Goal: Task Accomplishment & Management: Complete application form

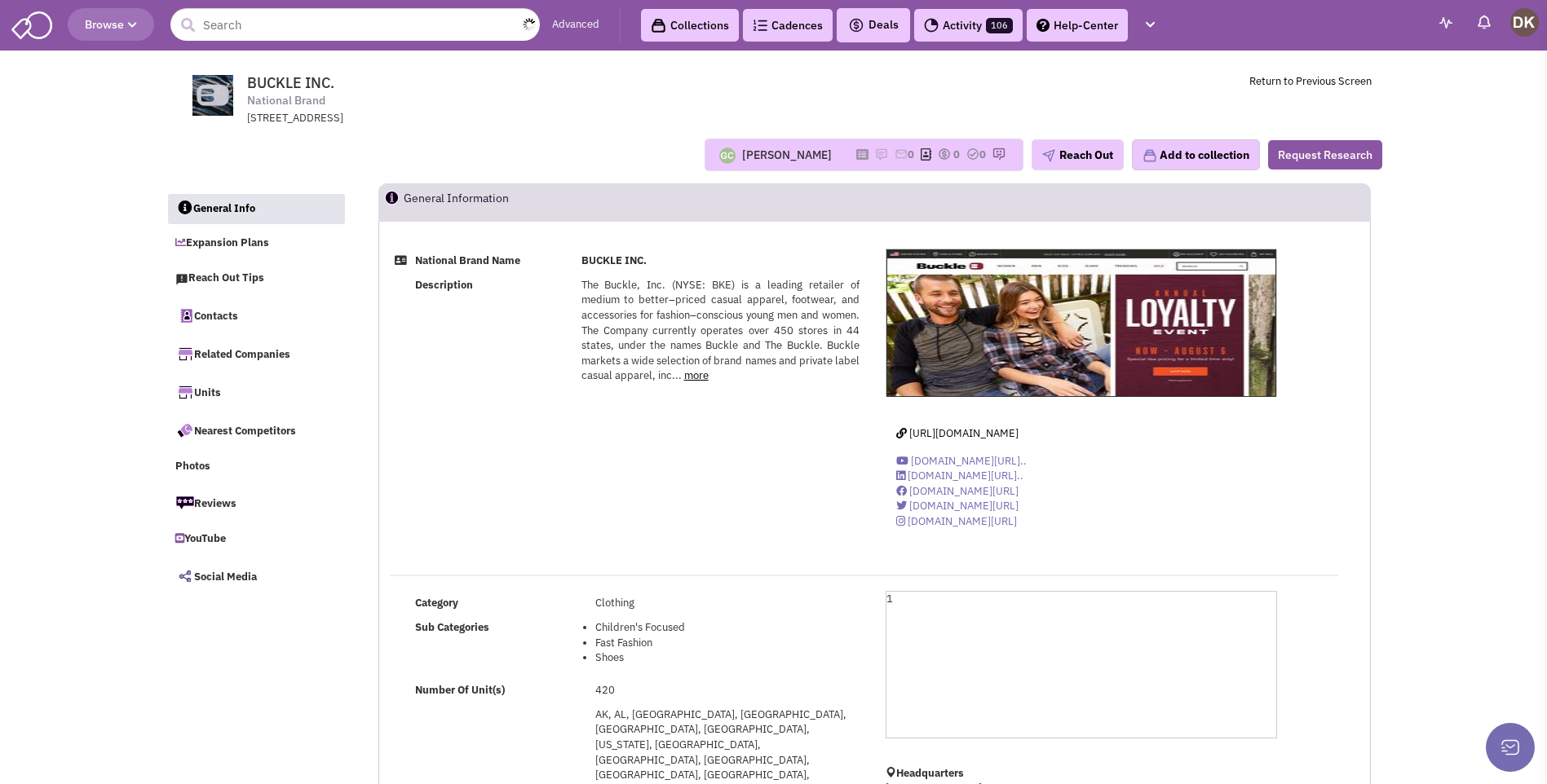
select select
click at [344, 20] on input "text" at bounding box center [355, 24] width 369 height 33
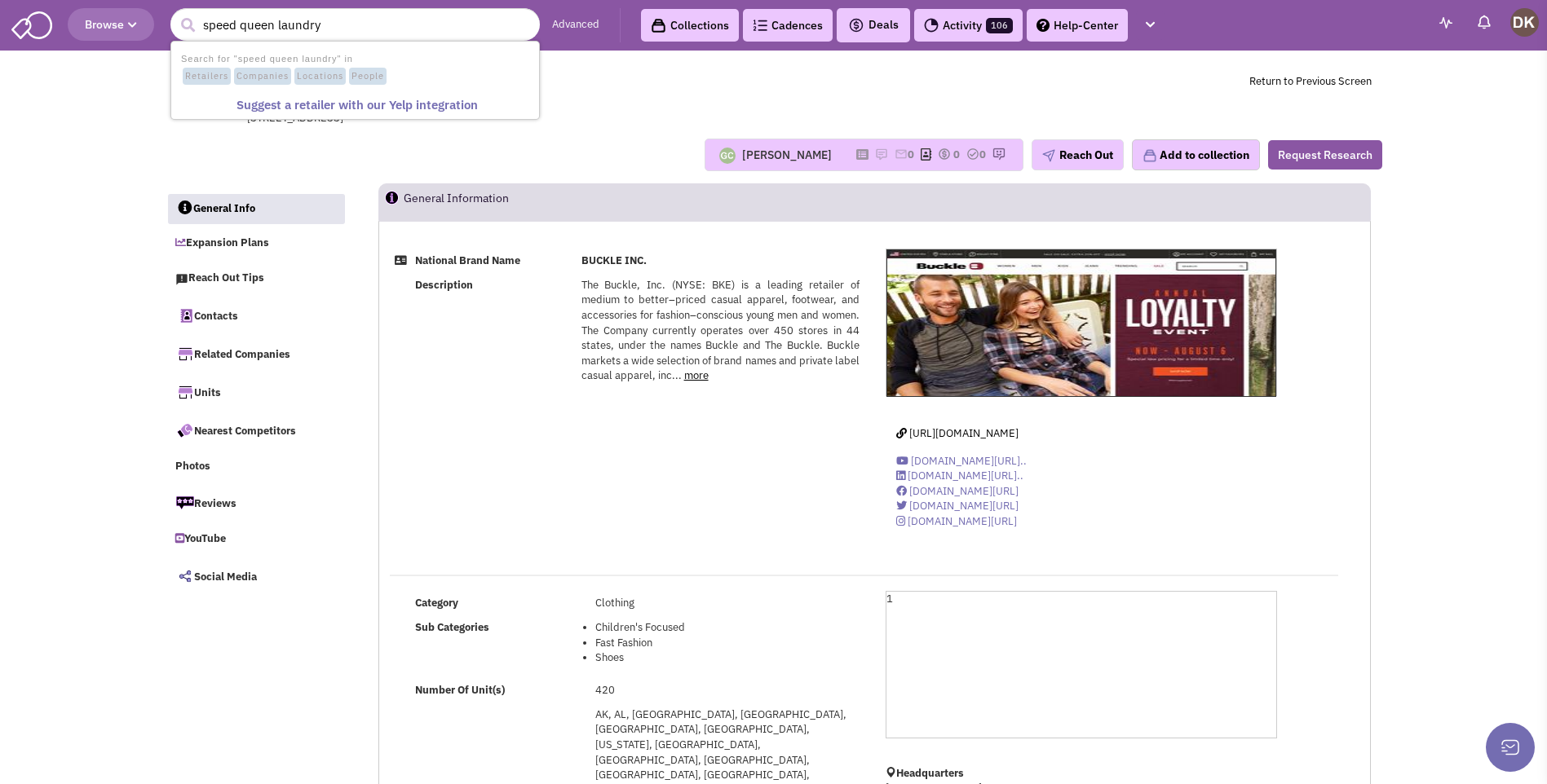
type input "speed queen laundry"
click at [176, 13] on button "submit" at bounding box center [188, 26] width 25 height 25
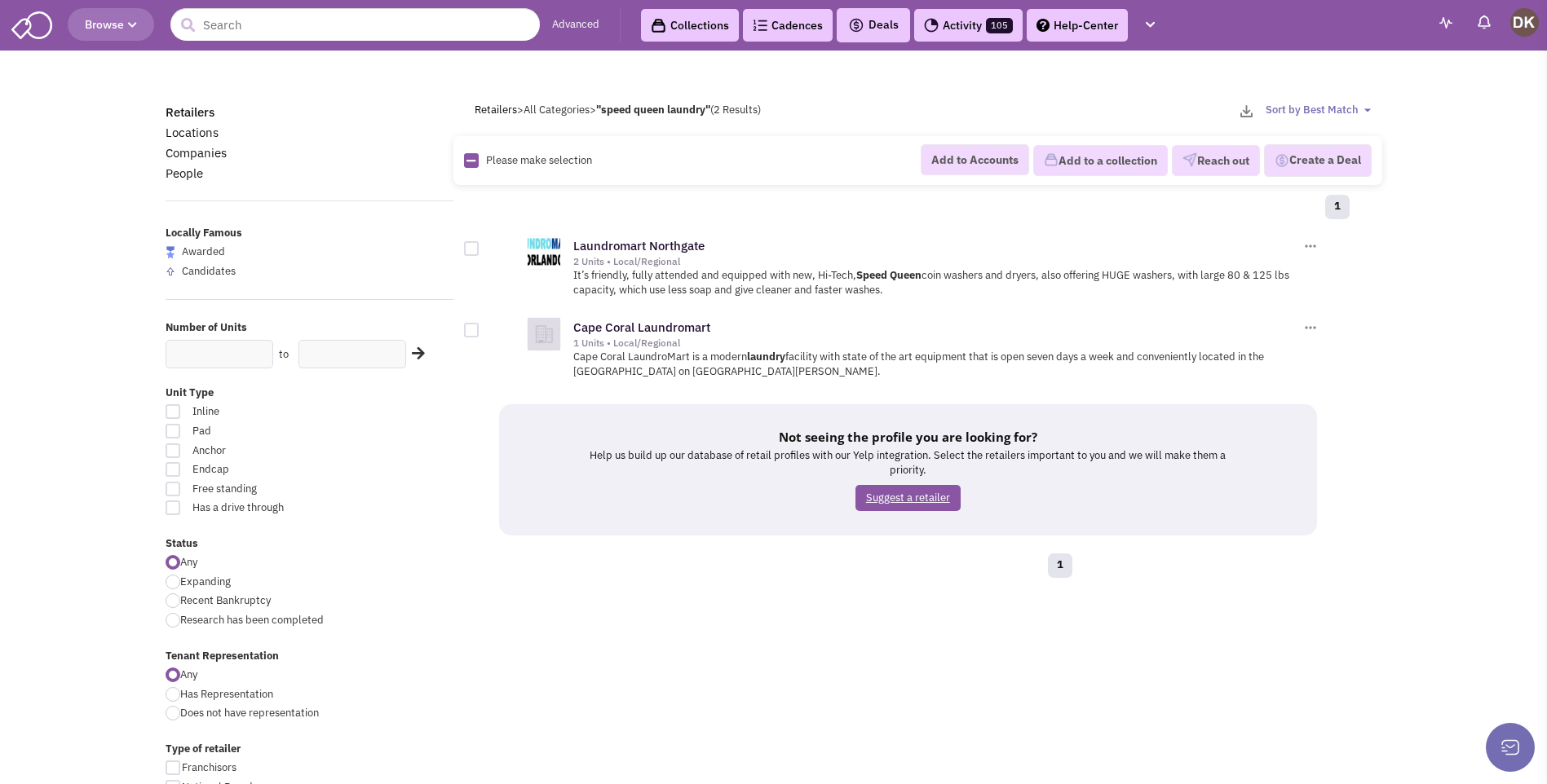
click at [917, 502] on link "Suggest a retailer" at bounding box center [908, 498] width 105 height 26
